Goal: Task Accomplishment & Management: Manage account settings

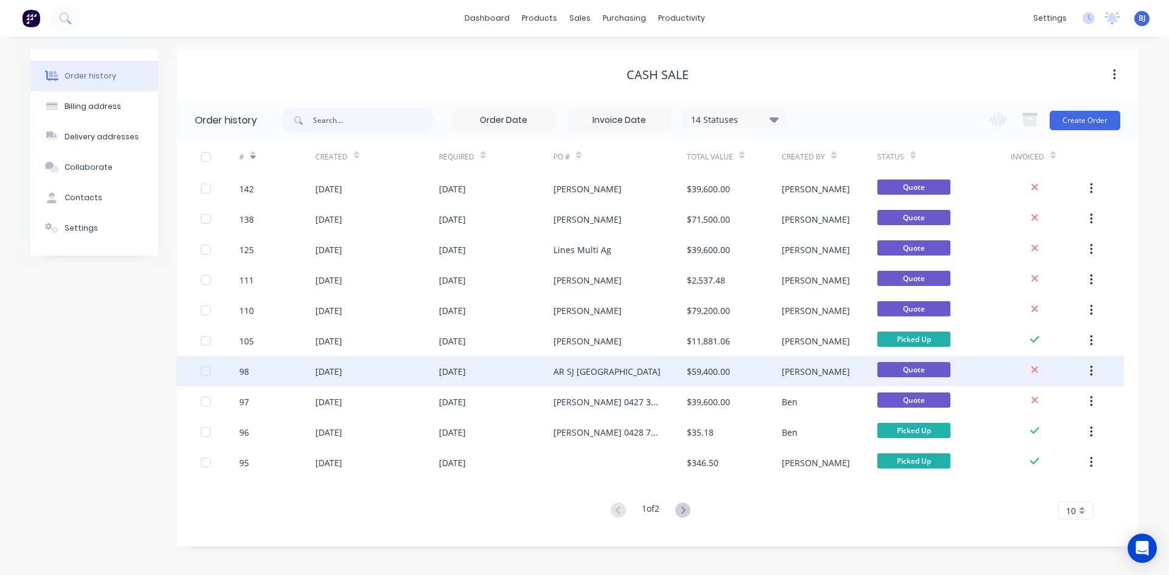
click at [256, 371] on div "98" at bounding box center [277, 371] width 76 height 30
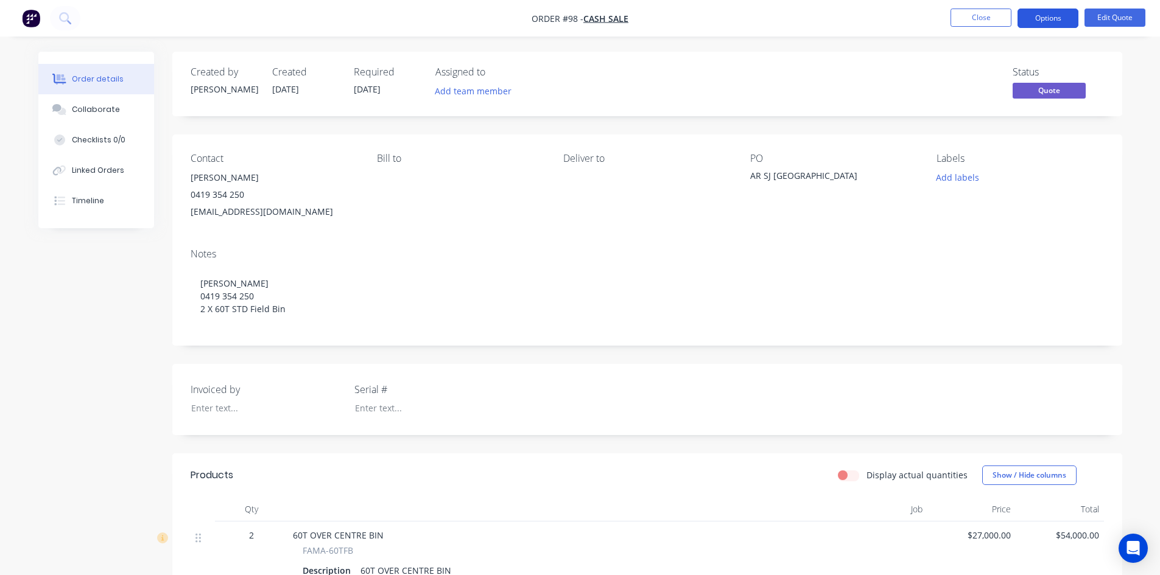
click at [1064, 26] on button "Options" at bounding box center [1048, 18] width 61 height 19
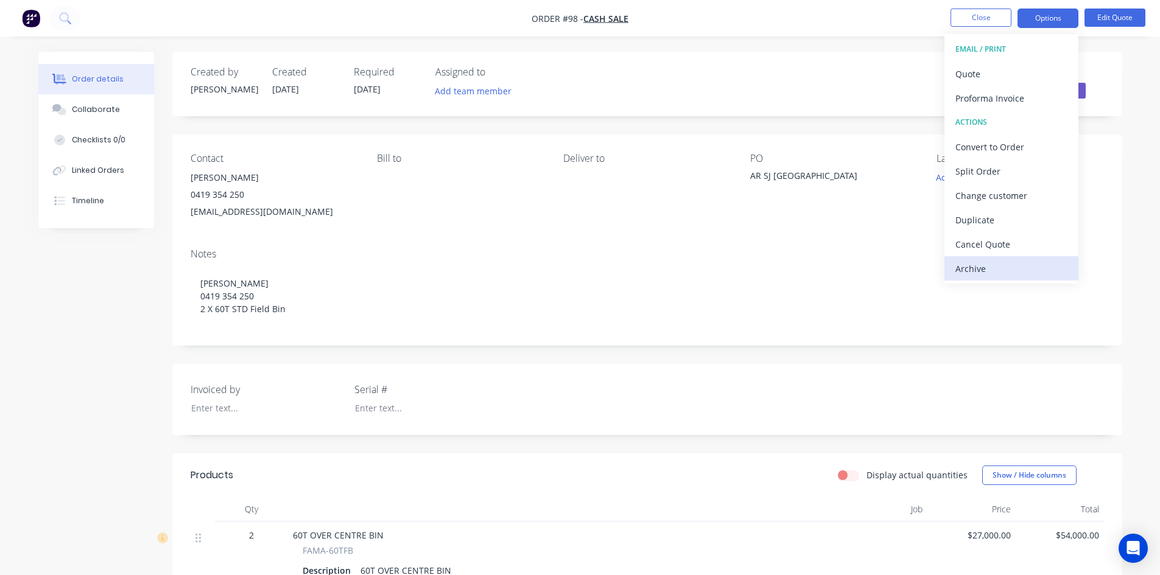
click at [969, 266] on div "Archive" at bounding box center [1011, 269] width 112 height 18
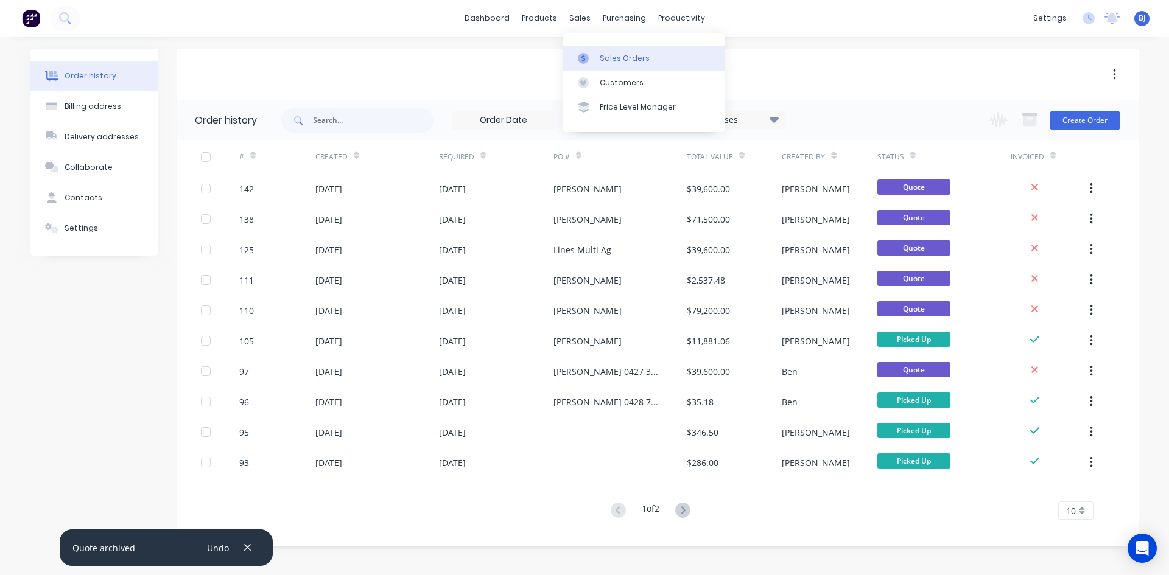
click at [585, 57] on icon at bounding box center [584, 58] width 4 height 7
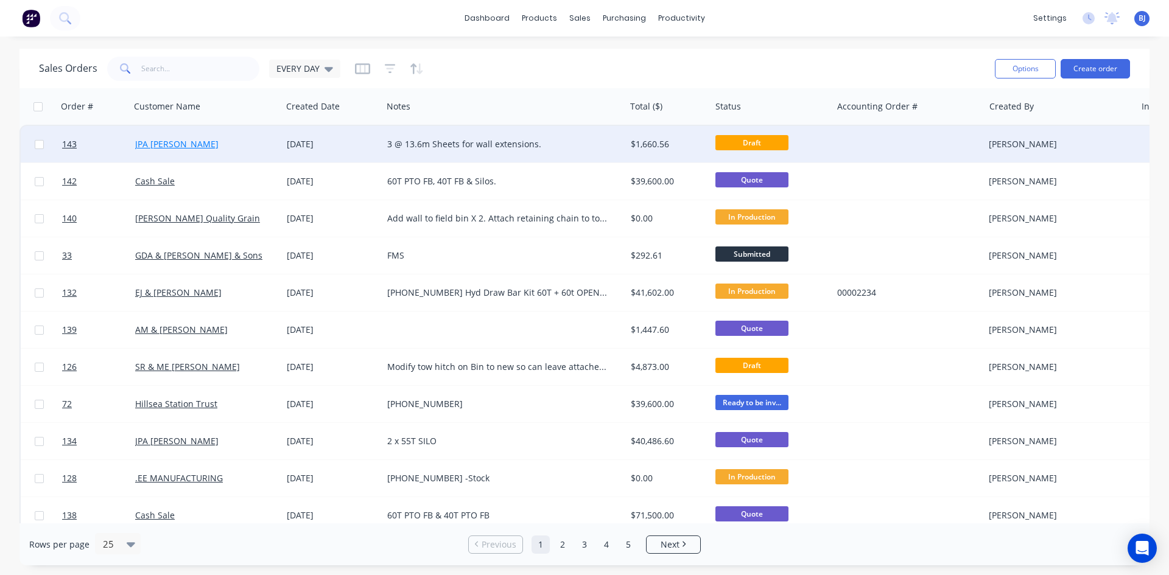
click at [172, 144] on link "JPA [PERSON_NAME]" at bounding box center [176, 144] width 83 height 12
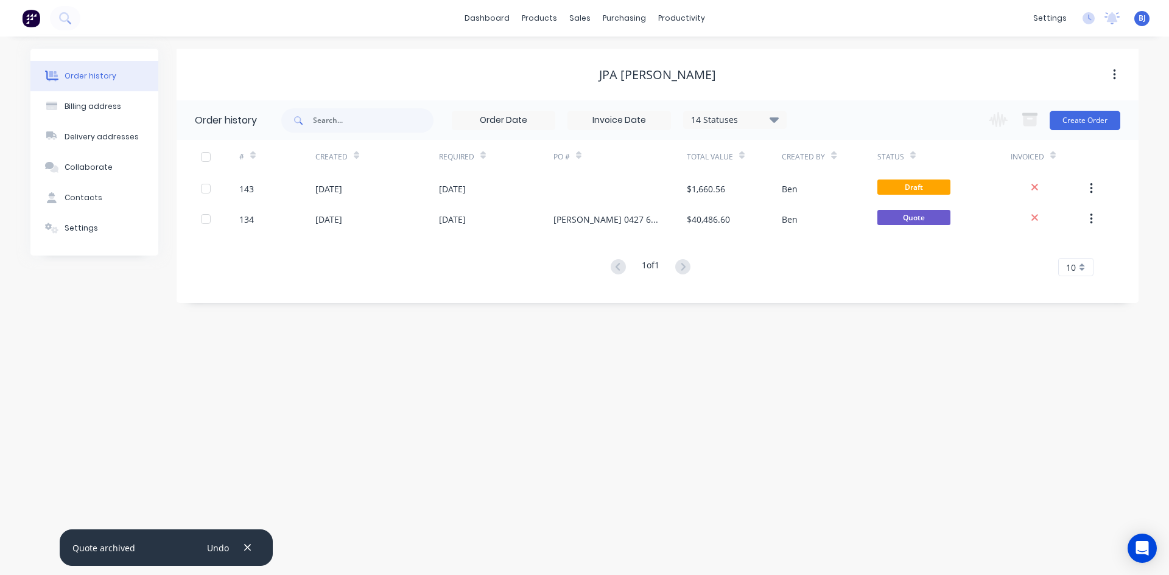
click at [1147, 19] on div "[PERSON_NAME] Engineers [PERSON_NAME] Administrator Profile Sign out" at bounding box center [1141, 18] width 15 height 15
click at [1142, 18] on span "BJ" at bounding box center [1142, 18] width 7 height 11
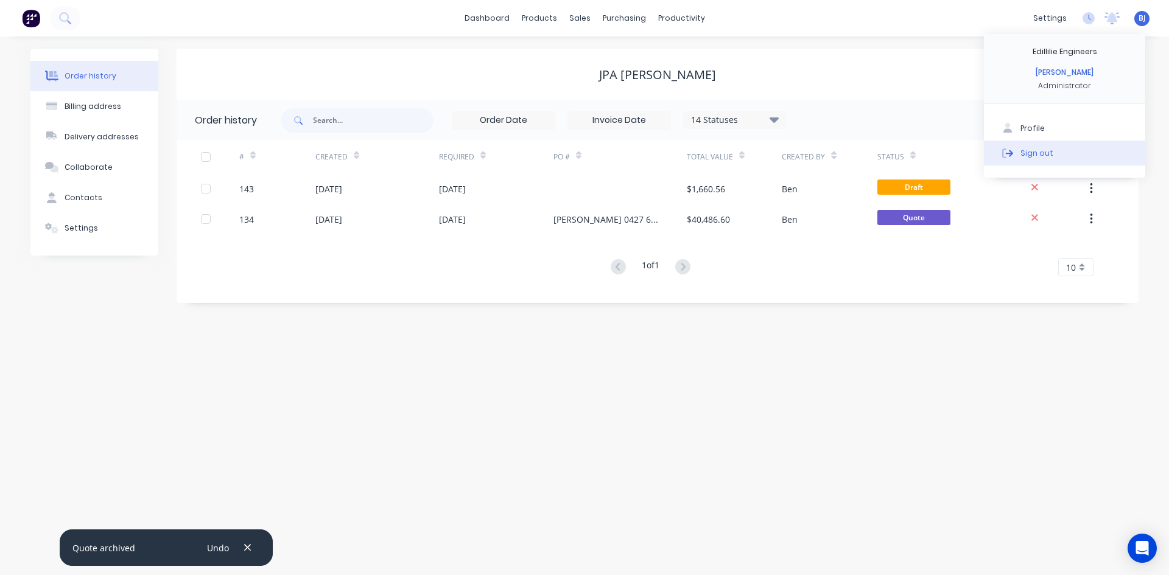
click at [1039, 153] on div "Sign out" at bounding box center [1037, 152] width 33 height 11
